Goal: Find specific page/section: Find specific page/section

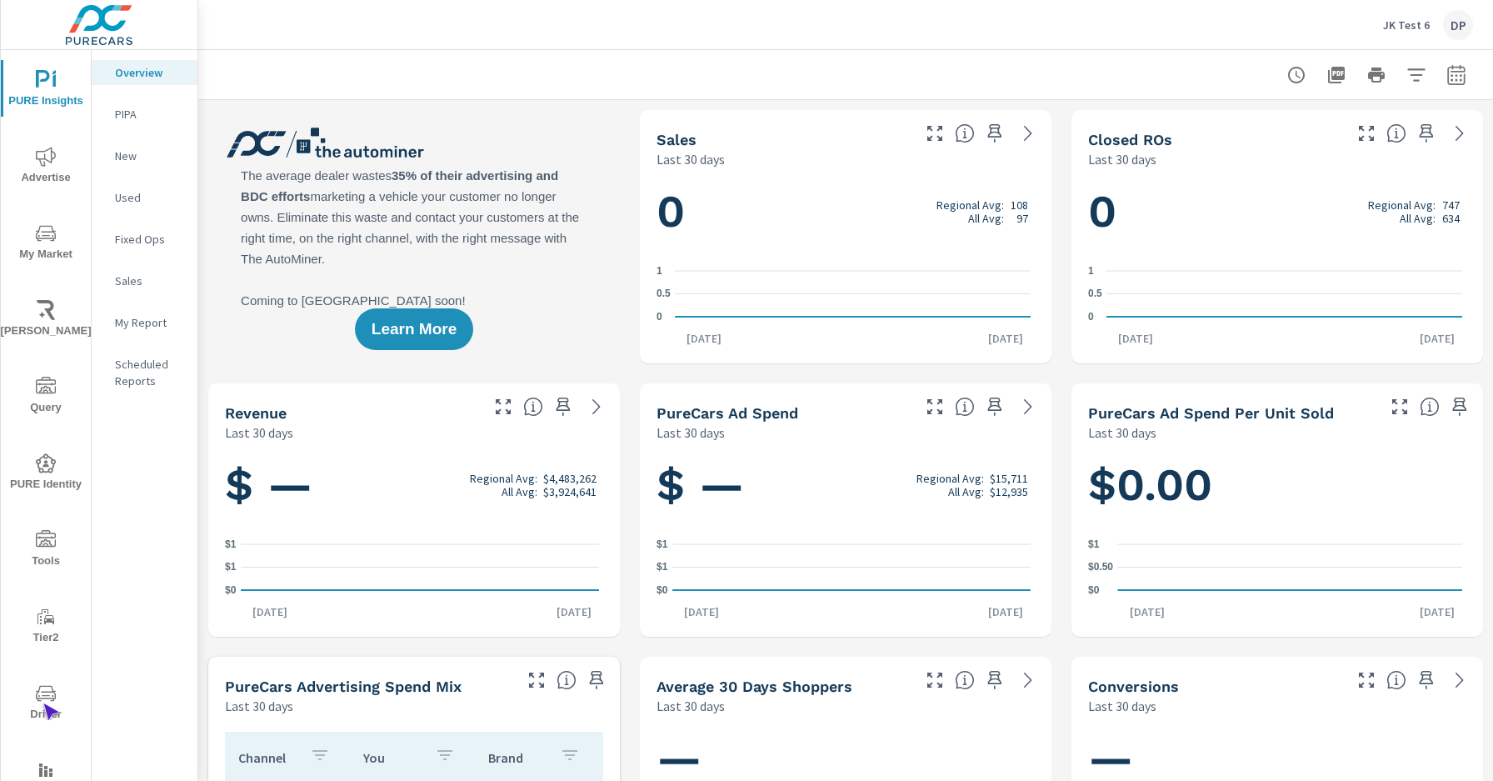
click at [42, 703] on span "Driver" at bounding box center [46, 703] width 80 height 41
